Goal: Find contact information: Find contact information

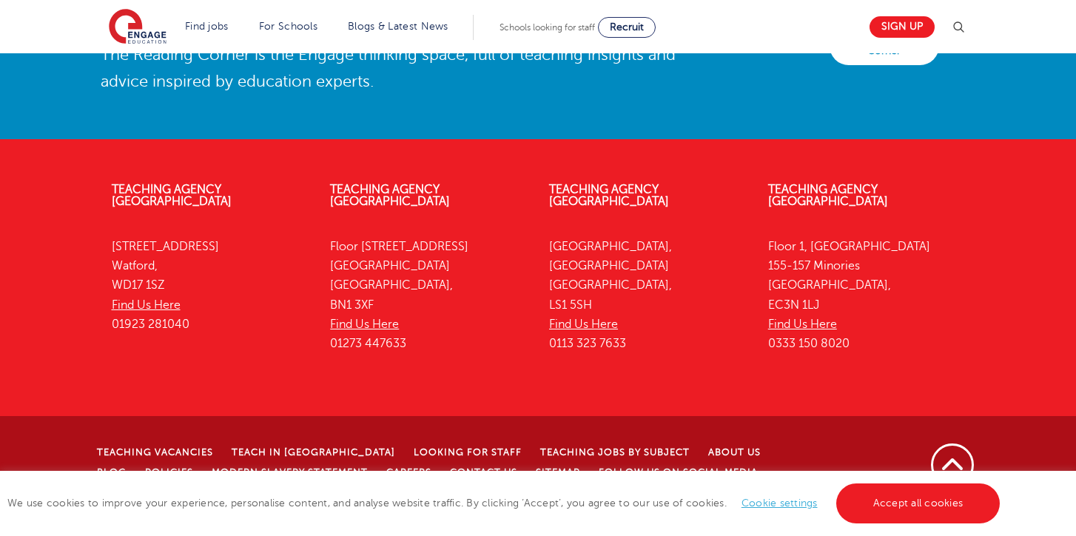
scroll to position [3406, 0]
click at [919, 489] on link "Accept all cookies" at bounding box center [919, 503] width 164 height 40
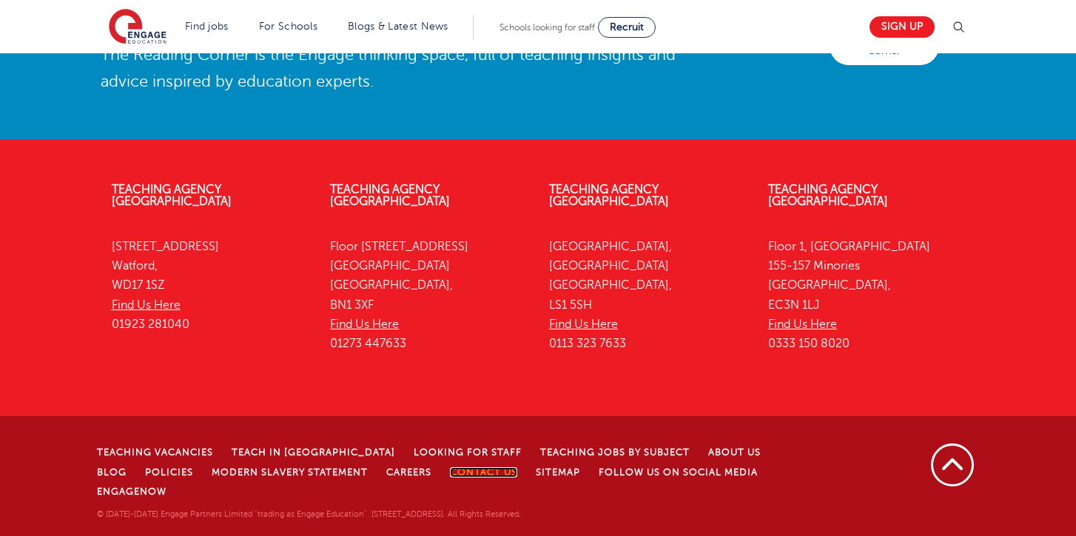
click at [450, 478] on link "Contact Us" at bounding box center [483, 472] width 67 height 10
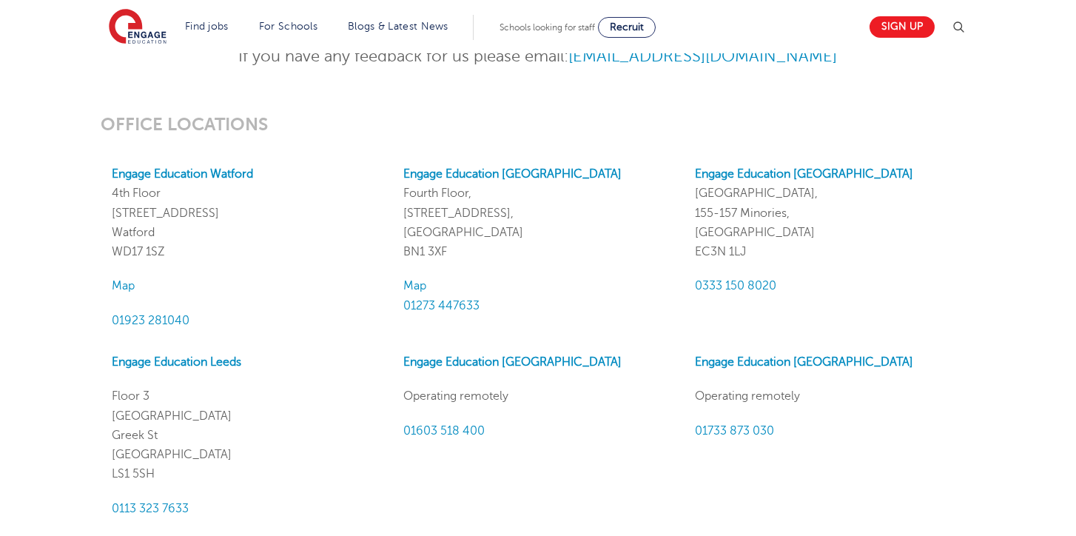
scroll to position [1253, 0]
click at [174, 172] on strong "Engage Education Watford" at bounding box center [182, 175] width 141 height 13
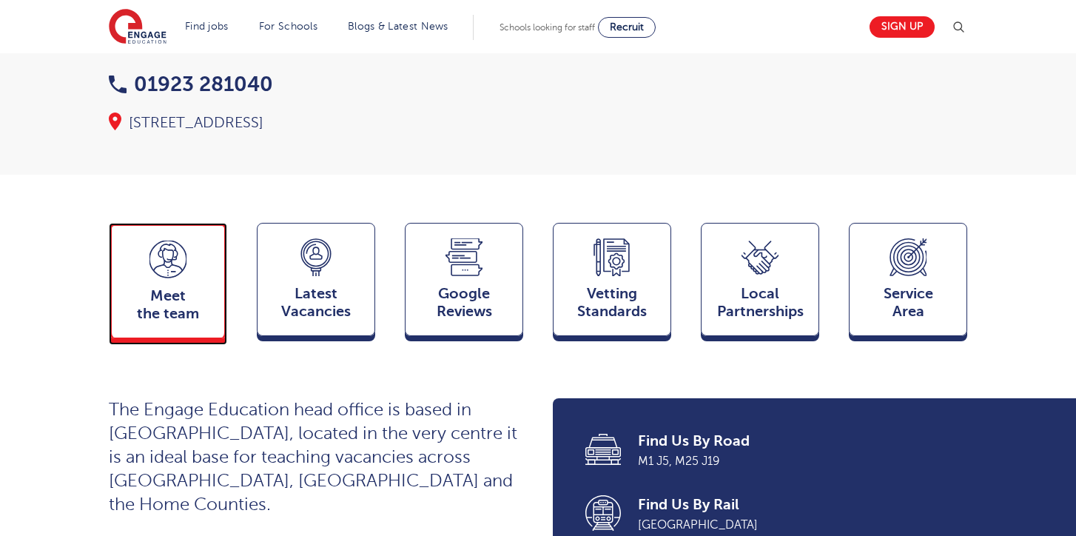
click at [159, 241] on icon at bounding box center [168, 260] width 37 height 38
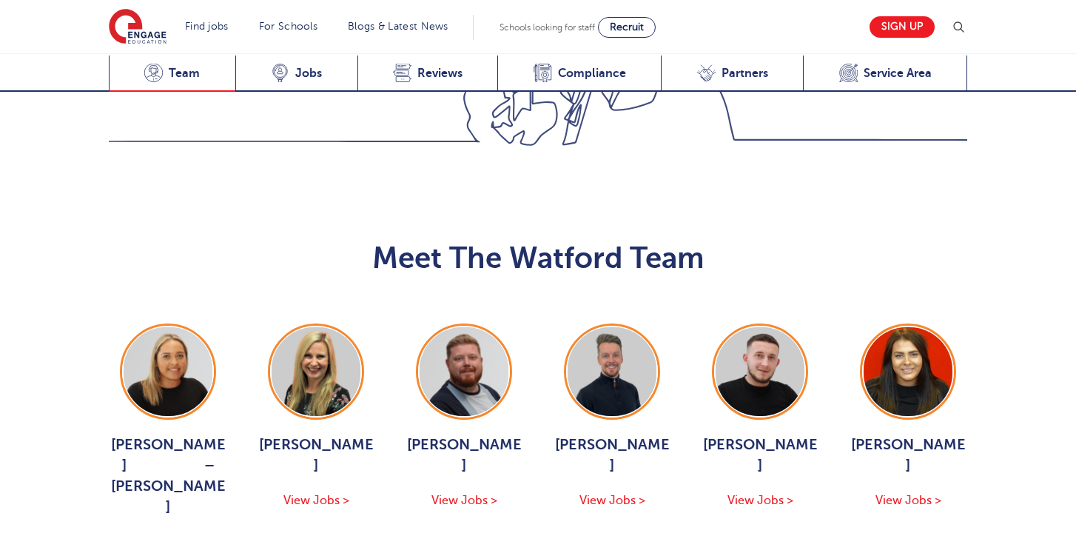
scroll to position [1465, 0]
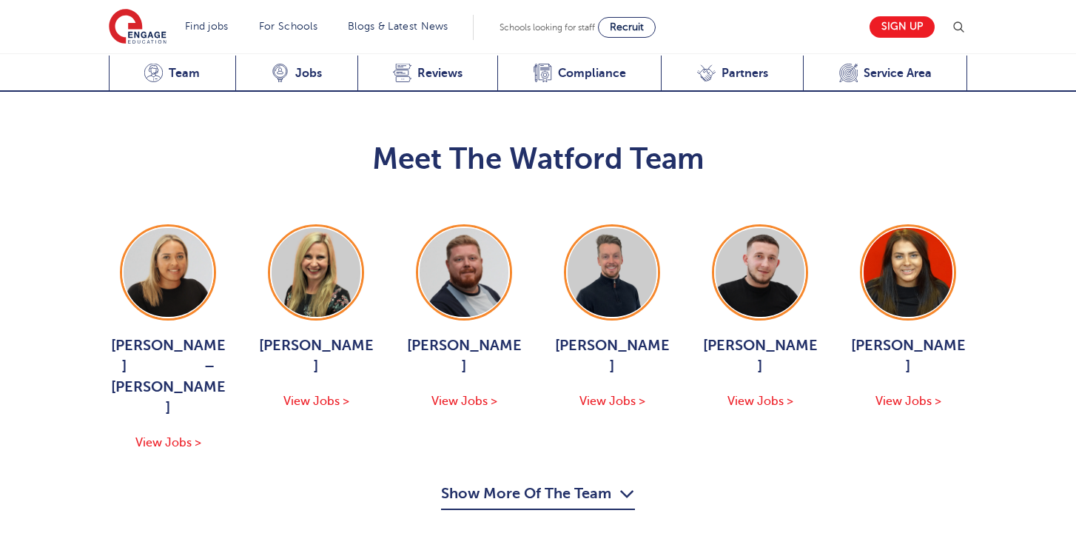
click at [543, 482] on button "Show More Of The Team" at bounding box center [538, 496] width 194 height 28
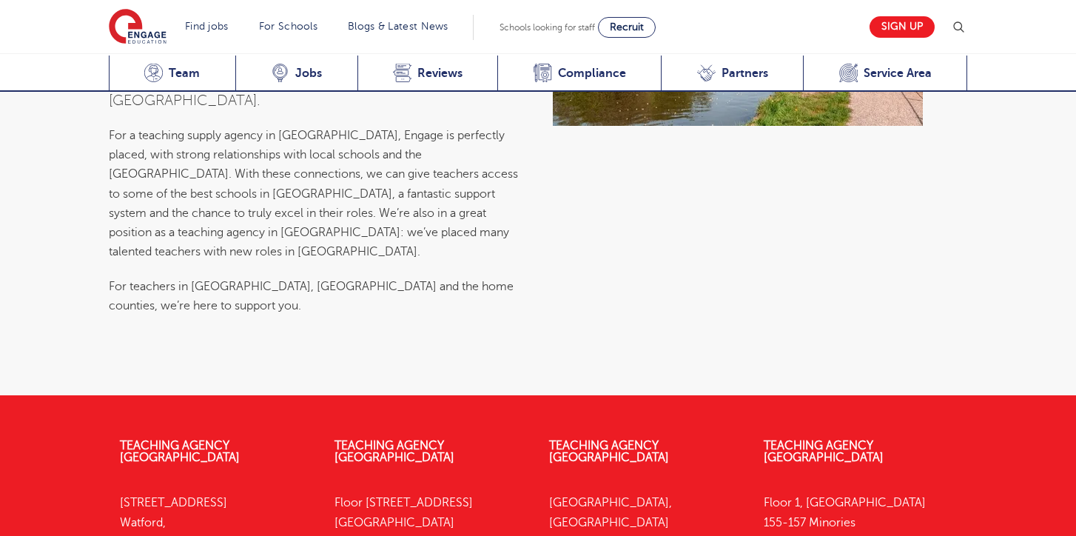
scroll to position [6413, 0]
